Goal: Task Accomplishment & Management: Use online tool/utility

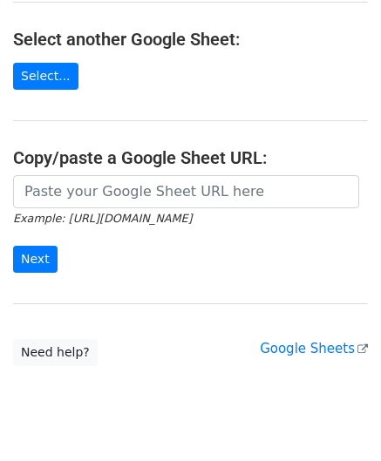
scroll to position [228, 0]
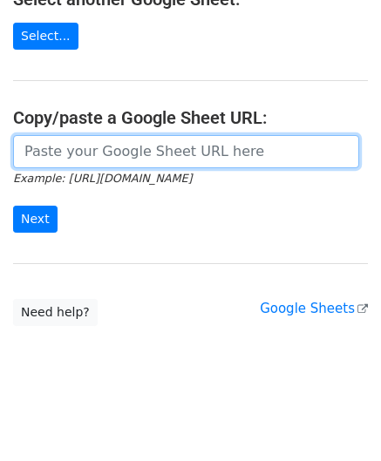
click at [70, 146] on input "url" at bounding box center [186, 151] width 346 height 33
paste input "[URL][DOMAIN_NAME]"
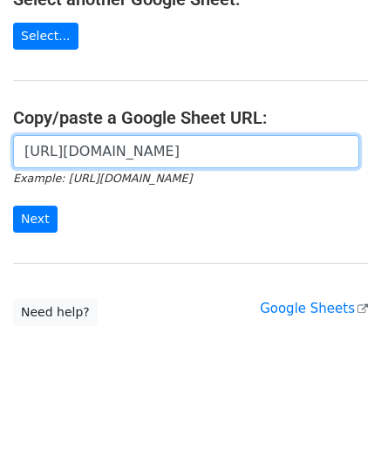
scroll to position [0, 378]
type input "[URL][DOMAIN_NAME]"
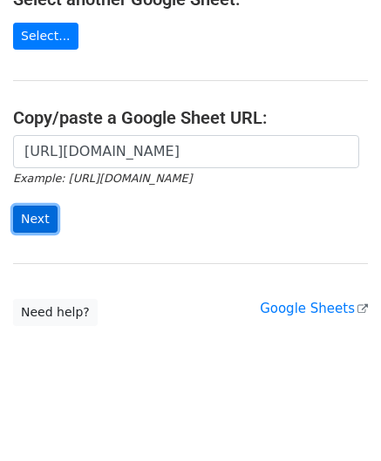
click at [27, 215] on input "Next" at bounding box center [35, 219] width 44 height 27
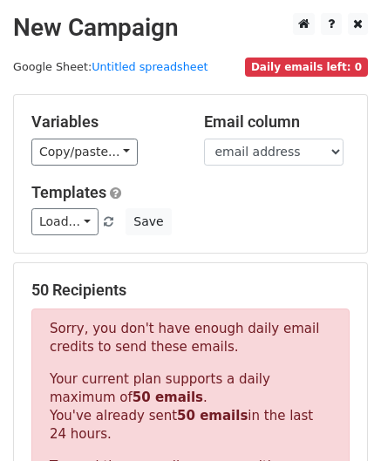
scroll to position [589, 0]
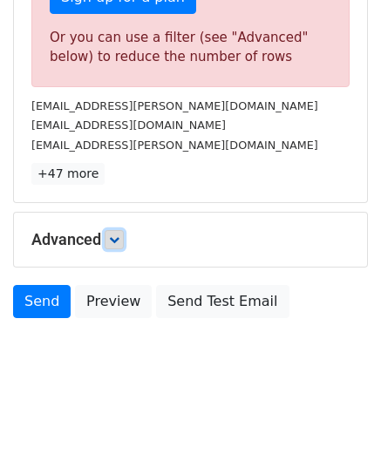
click at [123, 240] on link at bounding box center [114, 239] width 19 height 19
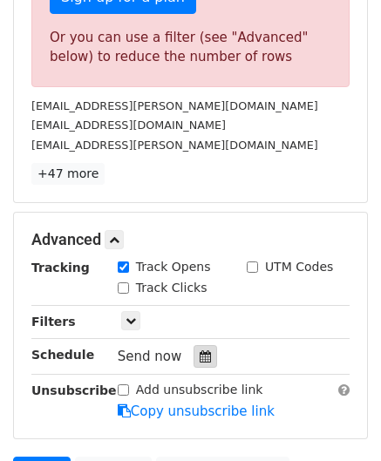
click at [200, 355] on icon at bounding box center [205, 357] width 11 height 12
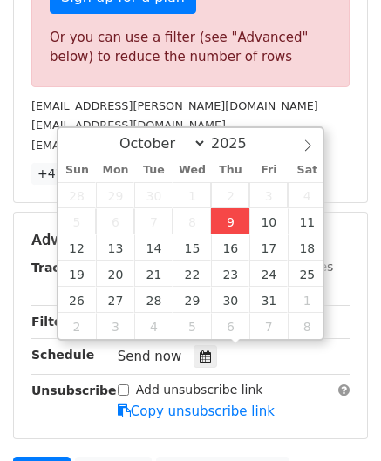
type input "2025-10-09 12:00"
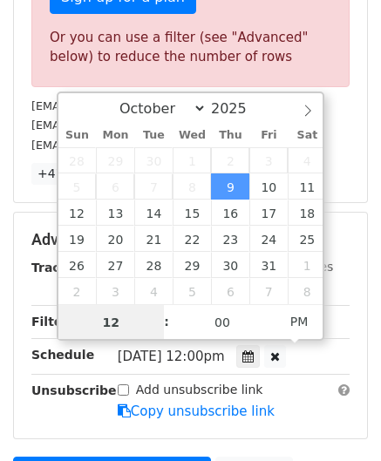
paste input "8"
type input "8"
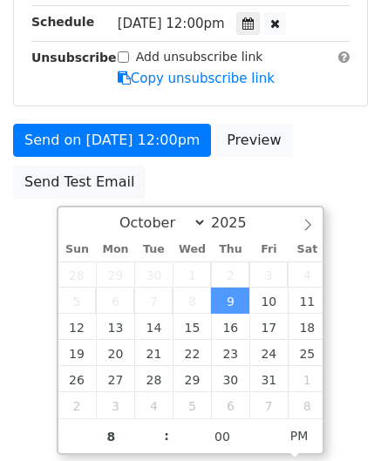
type input "2025-10-09 20:00"
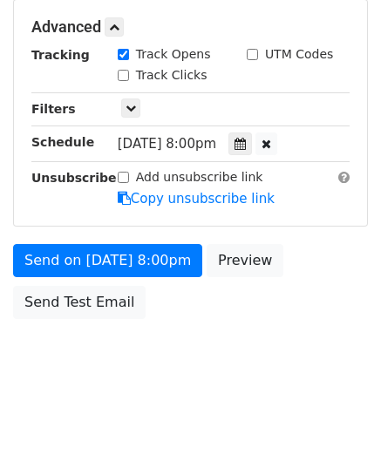
scroll to position [800, 0]
